Goal: Task Accomplishment & Management: Manage account settings

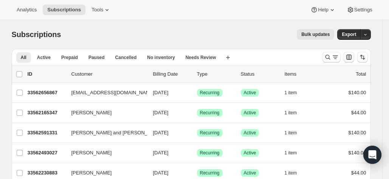
click at [349, 58] on icon "Customize table column order and visibility" at bounding box center [349, 57] width 8 height 8
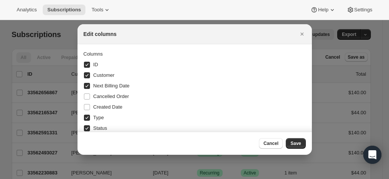
scroll to position [29, 0]
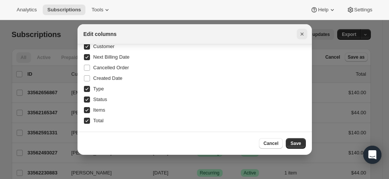
click at [302, 34] on icon "Close" at bounding box center [301, 33] width 3 height 3
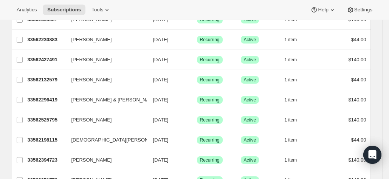
scroll to position [0, 0]
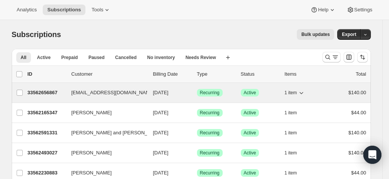
click at [97, 93] on span "[EMAIL_ADDRESS][DOMAIN_NAME]" at bounding box center [112, 93] width 83 height 8
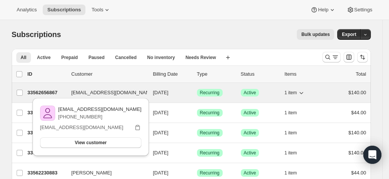
click at [48, 91] on p "33562656867" at bounding box center [47, 93] width 38 height 8
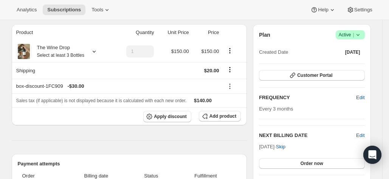
scroll to position [72, 0]
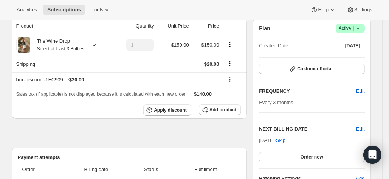
click at [97, 98] on th "Sales tax (if applicable) is not displayed because it is calculated with each n…" at bounding box center [129, 94] width 235 height 14
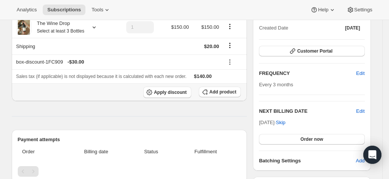
scroll to position [89, 0]
click at [32, 11] on span "Analytics" at bounding box center [27, 10] width 20 height 6
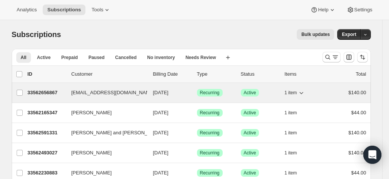
click at [155, 93] on icon "button" at bounding box center [159, 93] width 8 height 8
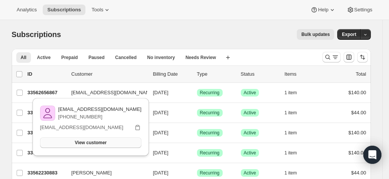
click at [86, 145] on span "View customer" at bounding box center [91, 142] width 32 height 6
